Goal: Task Accomplishment & Management: Manage account settings

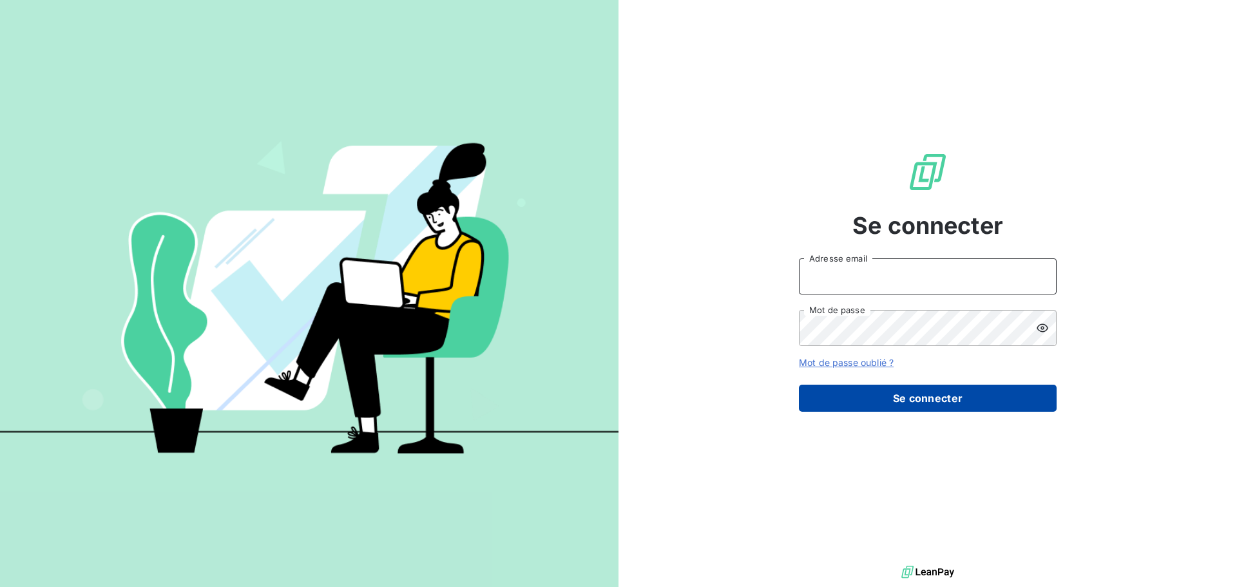
type input "alexandre.d@lbf-sassy.fr"
click at [911, 385] on button "Se connecter" at bounding box center [928, 398] width 258 height 27
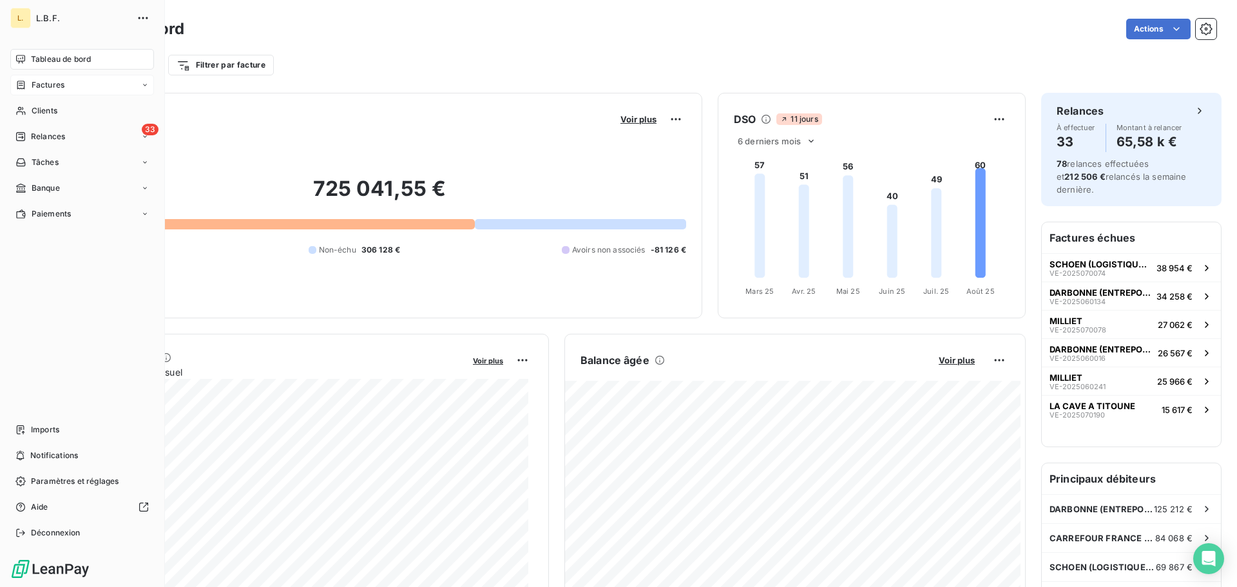
click at [94, 93] on div "Factures" at bounding box center [82, 85] width 144 height 21
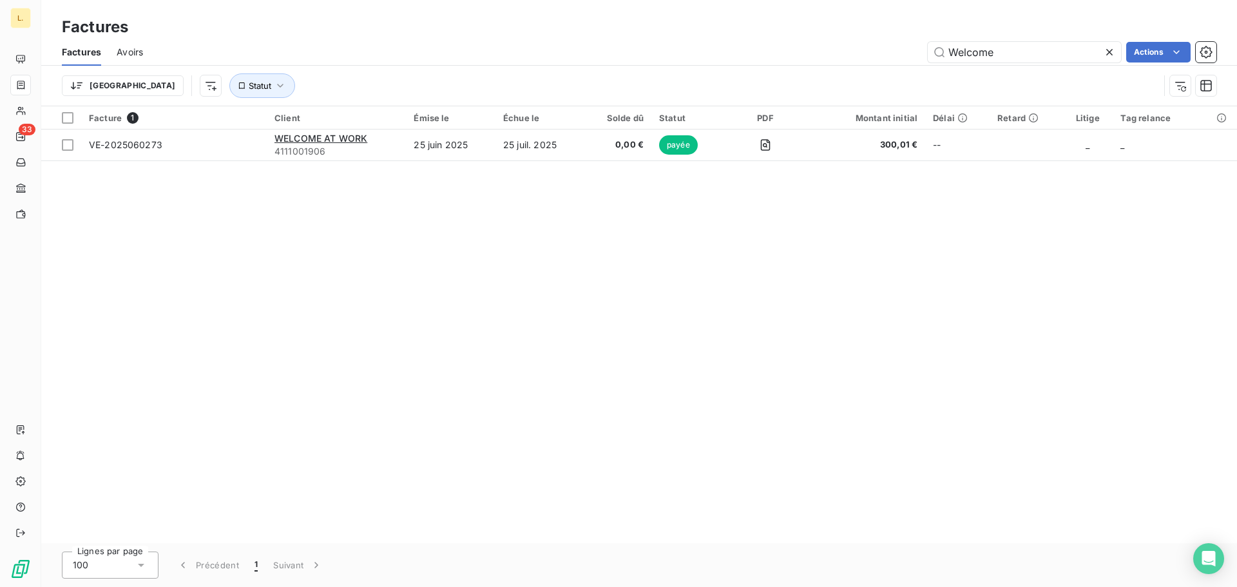
drag, startPoint x: 1016, startPoint y: 47, endPoint x: 880, endPoint y: 51, distance: 136.0
click at [880, 51] on div "Welcome Actions" at bounding box center [688, 52] width 1058 height 21
type input "e"
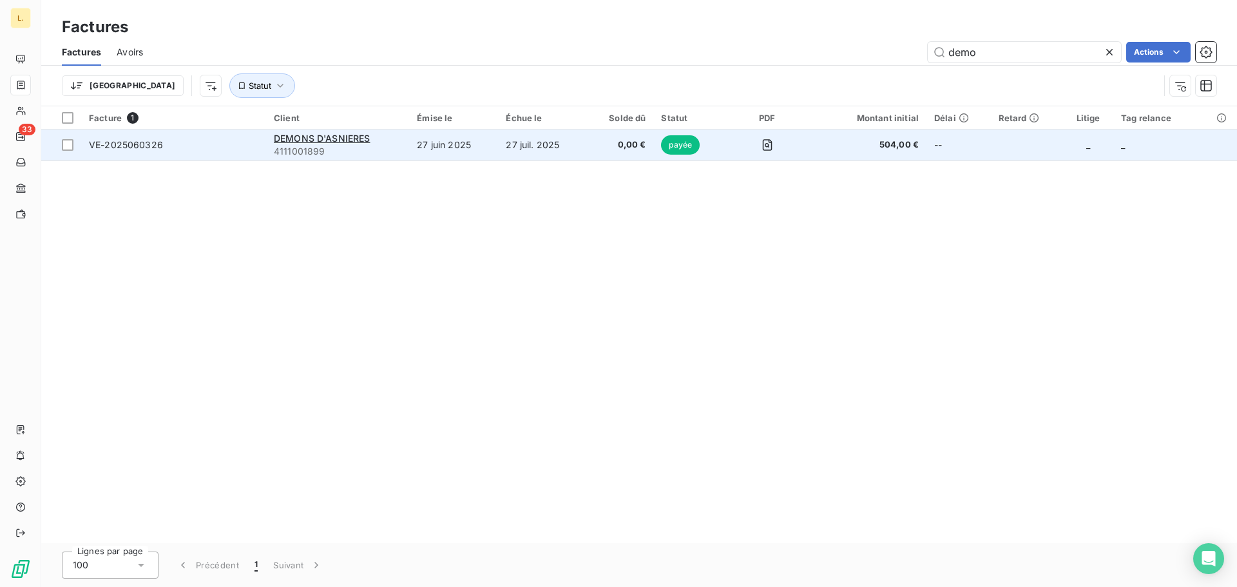
type input "demo"
click at [373, 136] on div "DEMONS D'ASNIERES" at bounding box center [338, 138] width 128 height 13
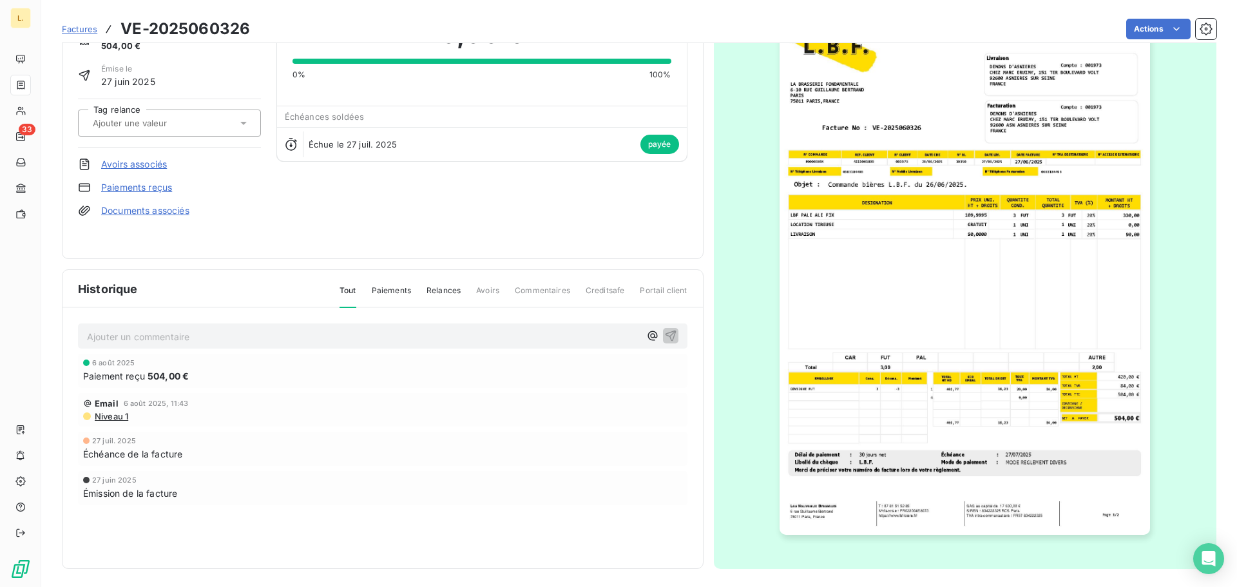
scroll to position [77, 0]
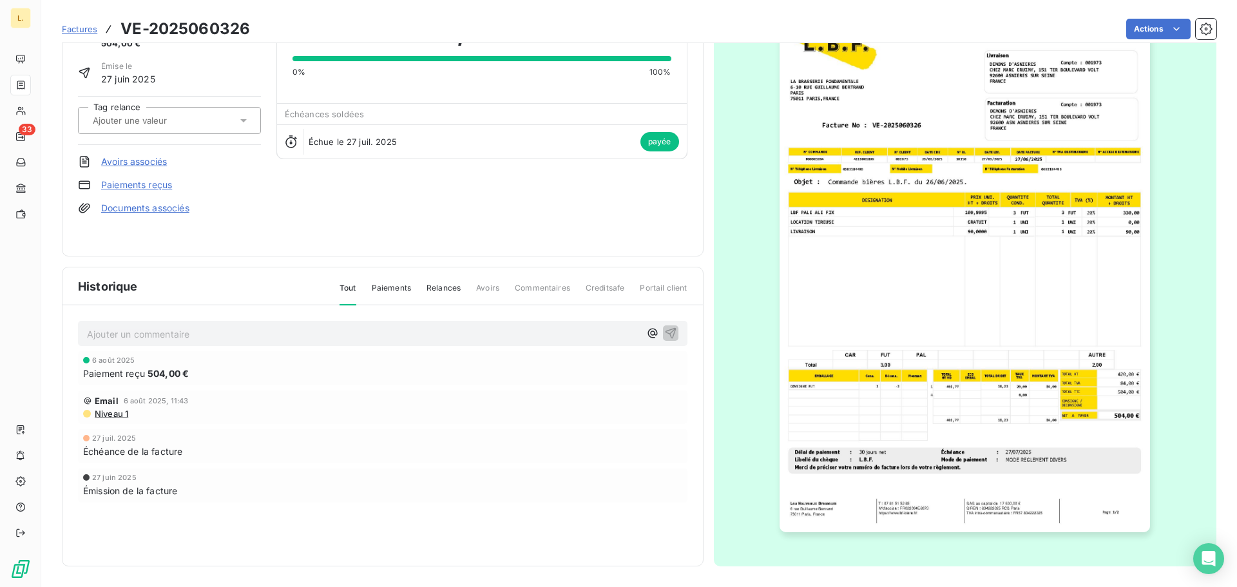
click at [1050, 367] on img "button" at bounding box center [965, 270] width 371 height 525
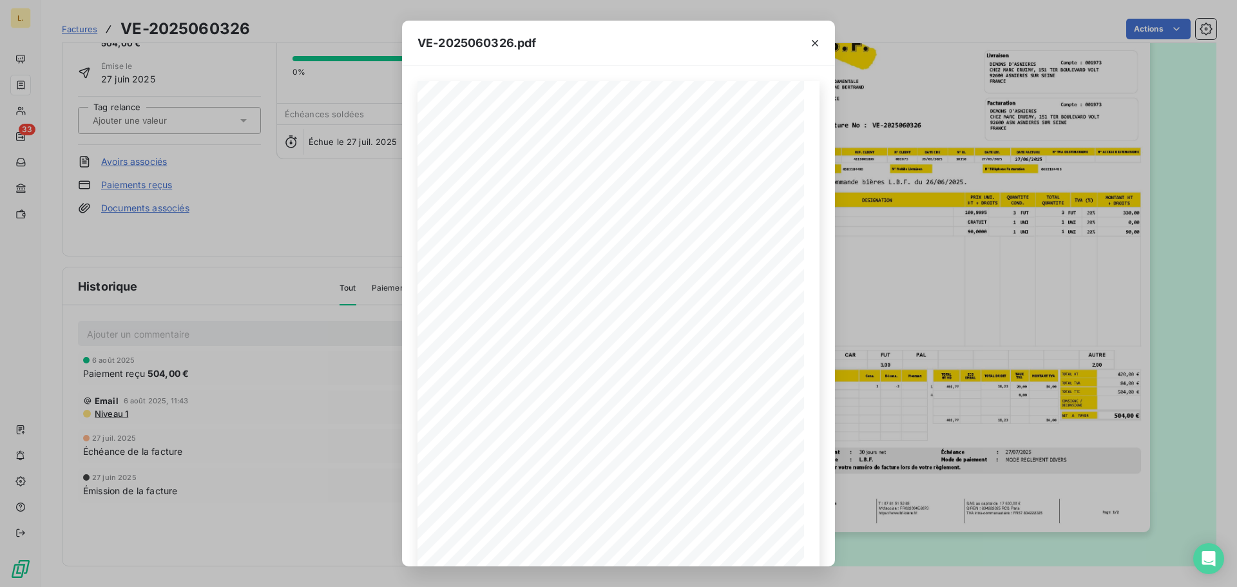
click at [1143, 539] on div "VE-2025060326.pdf LA BRASSERIE FONDAMENTALE [STREET_ADDRESS][PERSON_NAME] VE-20…" at bounding box center [618, 293] width 1237 height 587
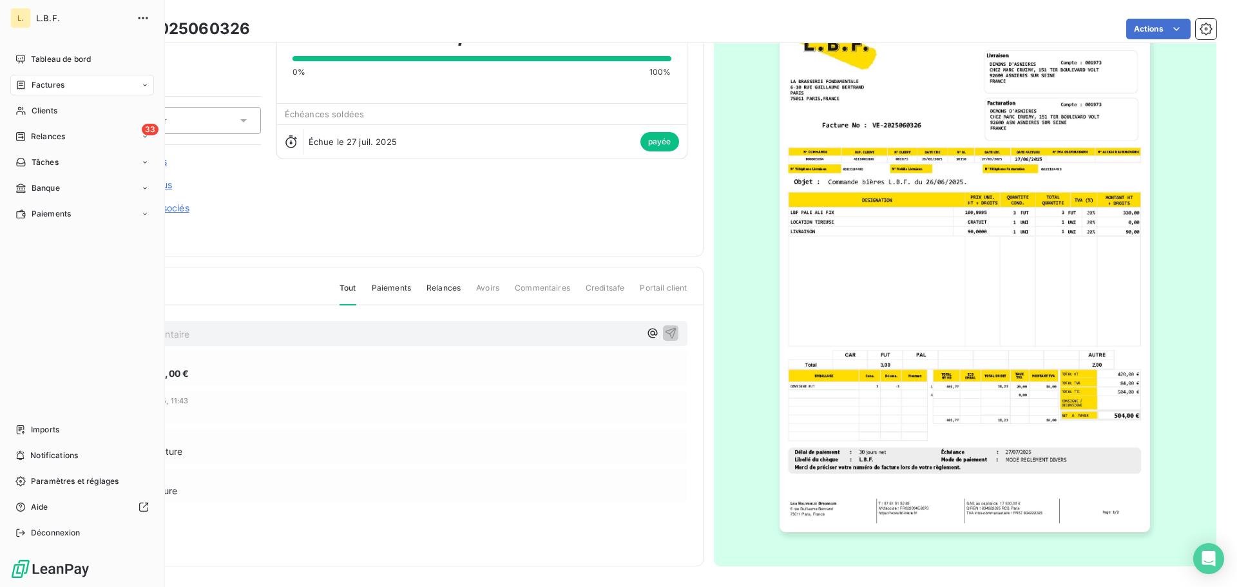
click at [43, 86] on span "Factures" at bounding box center [48, 85] width 33 height 12
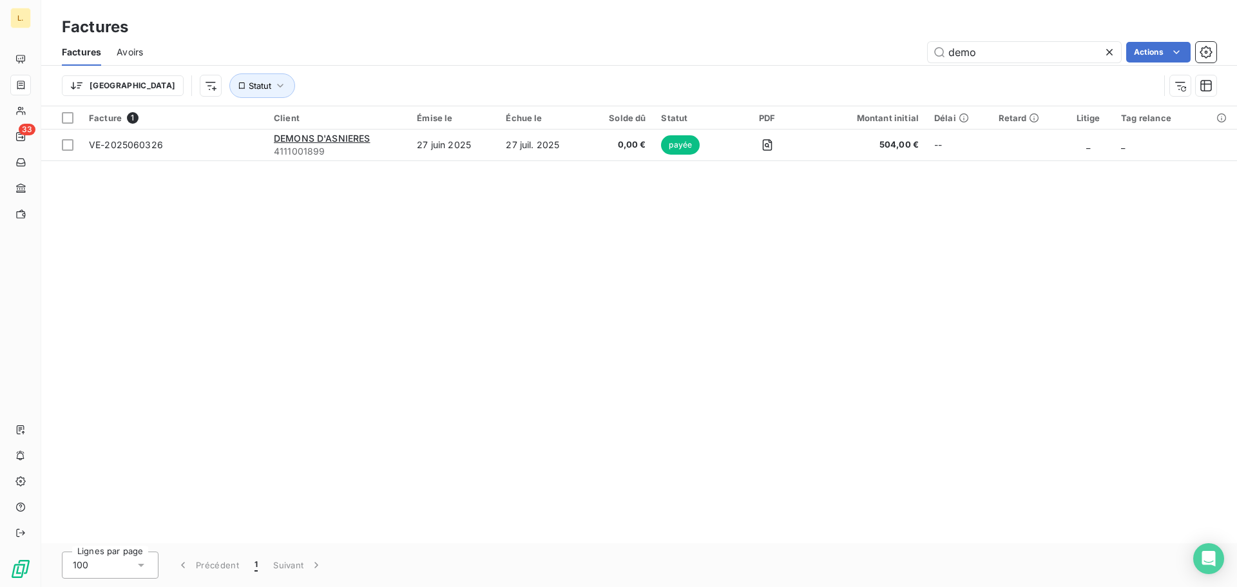
drag, startPoint x: 978, startPoint y: 53, endPoint x: 916, endPoint y: 55, distance: 61.9
click at [916, 55] on div "demo Actions" at bounding box center [688, 52] width 1058 height 21
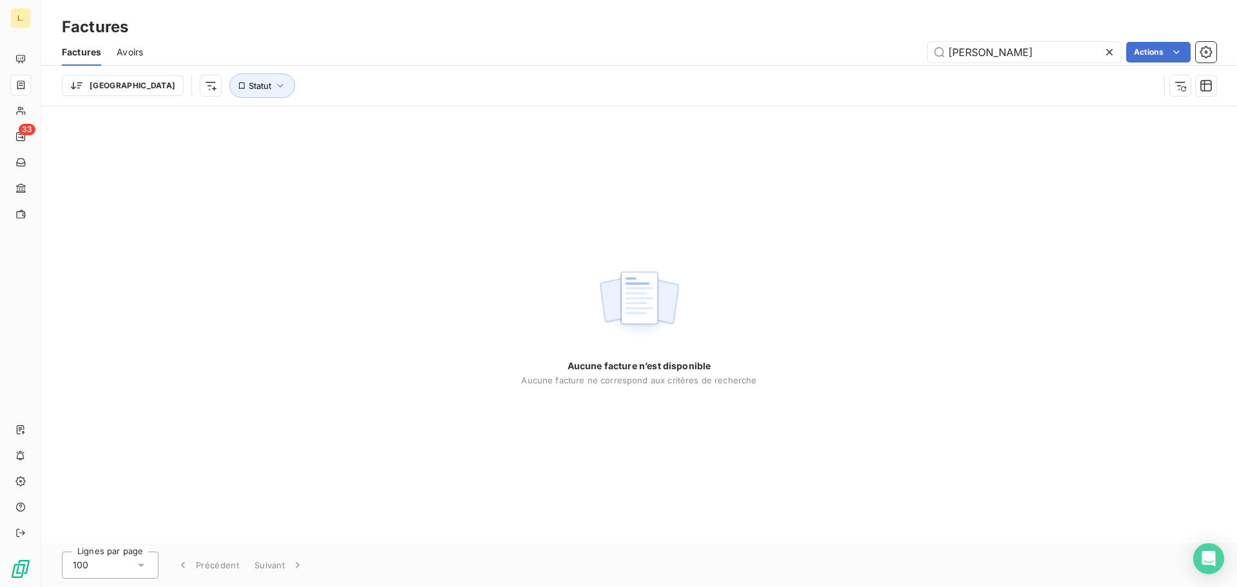
drag, startPoint x: 1023, startPoint y: 48, endPoint x: 901, endPoint y: 34, distance: 123.3
click at [901, 34] on div "Factures Factures Avoirs Moreau Actions Trier Statut" at bounding box center [639, 53] width 1196 height 106
type input "A"
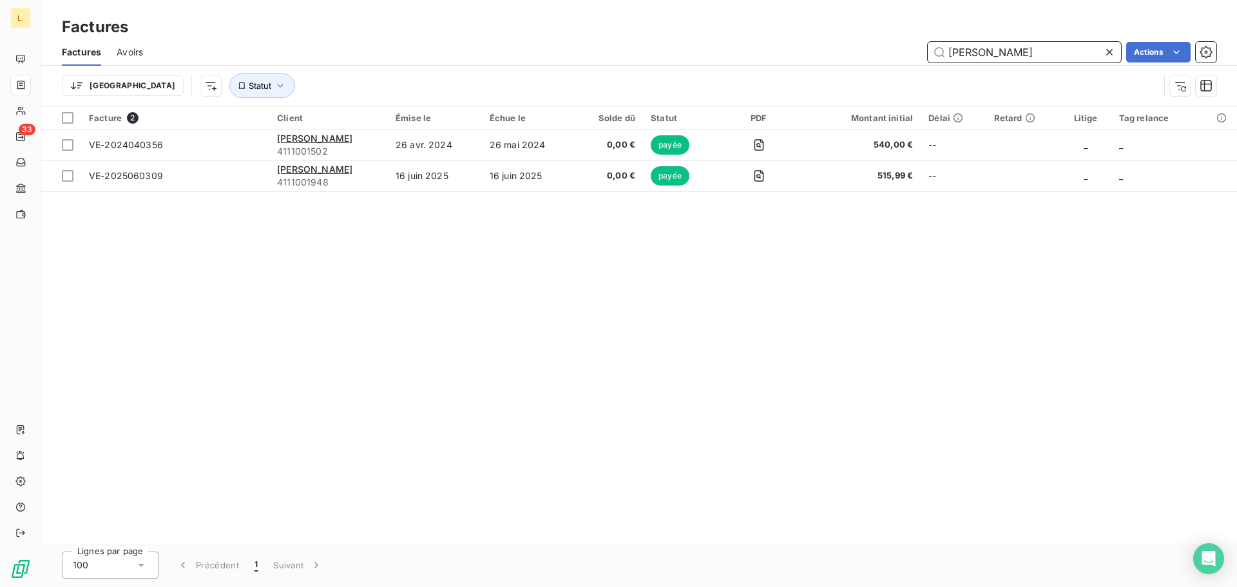
drag, startPoint x: 1035, startPoint y: 57, endPoint x: 807, endPoint y: 48, distance: 228.3
click at [807, 48] on div "[PERSON_NAME] Actions" at bounding box center [688, 52] width 1058 height 21
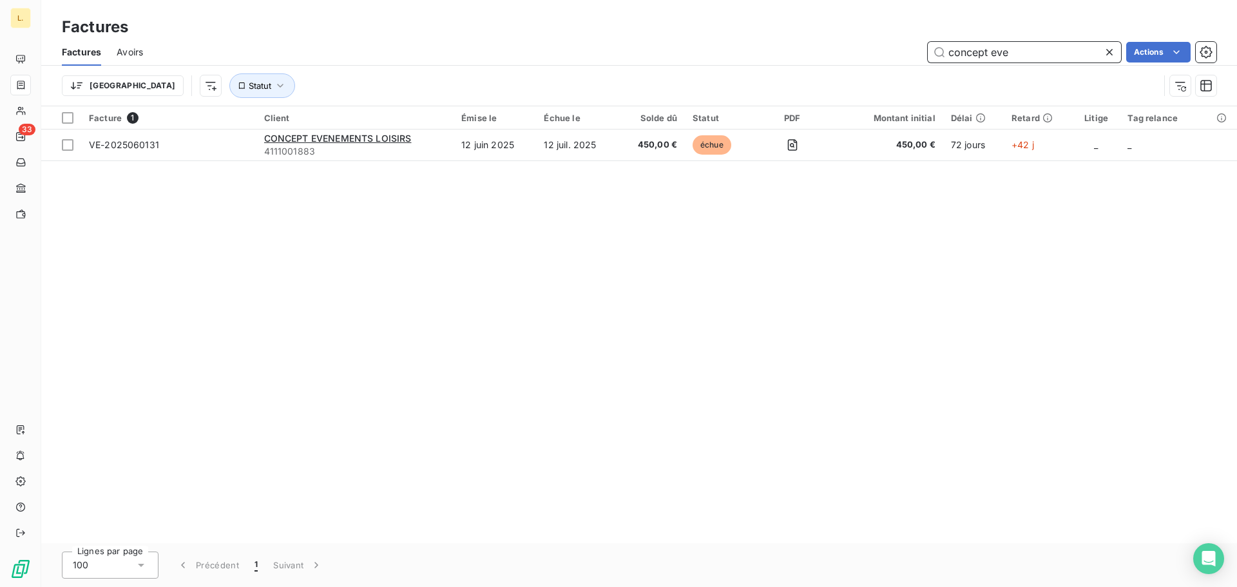
type input "concept eve"
